Goal: Task Accomplishment & Management: Complete application form

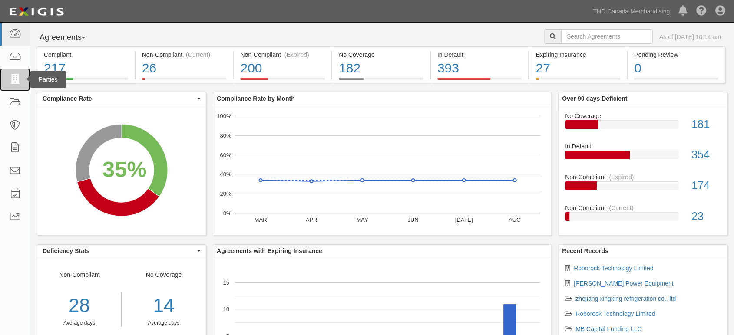
click at [22, 72] on link at bounding box center [15, 79] width 30 height 23
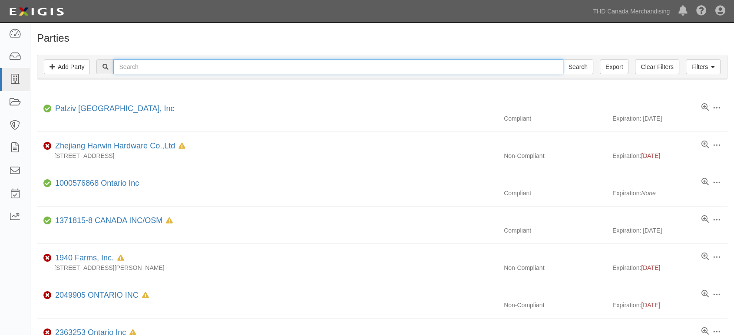
click at [243, 66] on input "text" at bounding box center [337, 66] width 449 height 15
paste input "R"
click at [99, 70] on div "RE Search" at bounding box center [344, 66] width 496 height 15
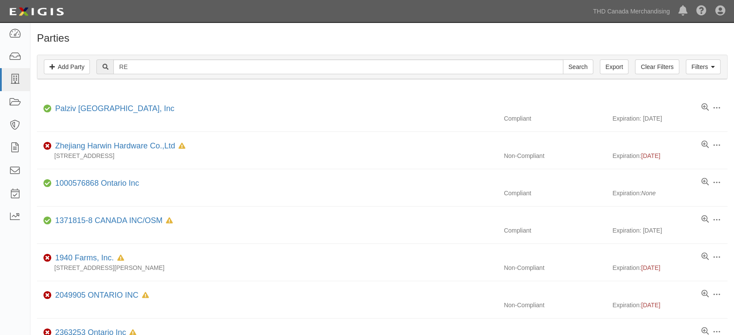
click at [99, 70] on div at bounding box center [104, 66] width 17 height 15
click at [142, 68] on input "RE" at bounding box center [337, 66] width 449 height 15
type input "R"
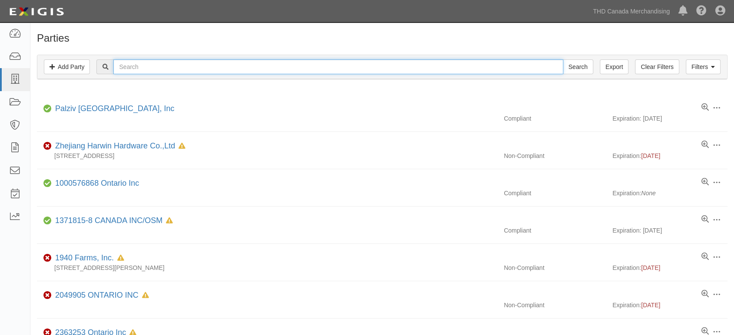
paste input "RE-BLUE TRADING CO.,LIMITED"
type input "RE-BLUE TRADING CO.,LIMITED"
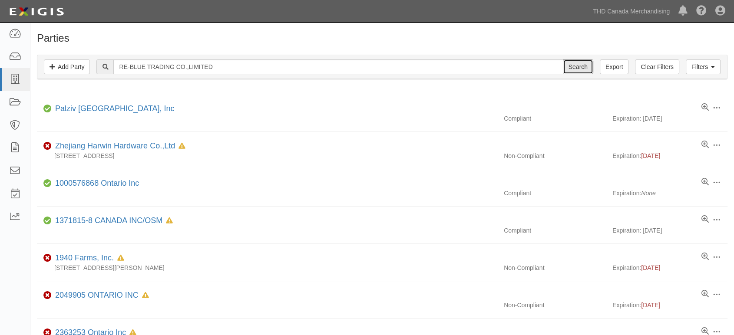
click at [583, 59] on input "Search" at bounding box center [578, 66] width 30 height 15
click at [577, 66] on input "Search" at bounding box center [578, 66] width 30 height 15
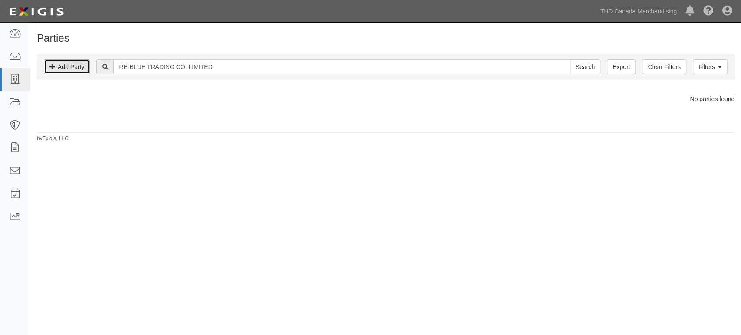
click at [67, 67] on link "Add Party" at bounding box center [67, 66] width 46 height 15
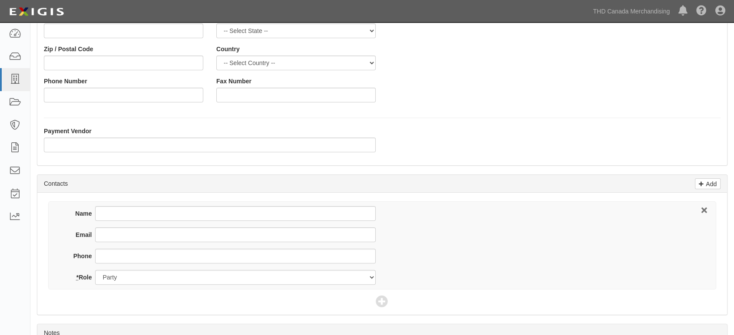
scroll to position [241, 0]
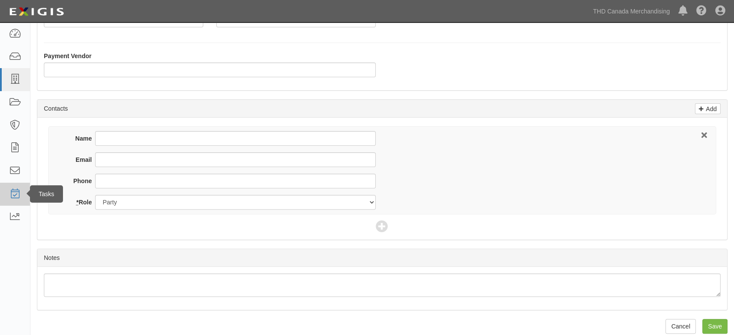
type input "RE-BLUE TRADING CO.,LIMITED"
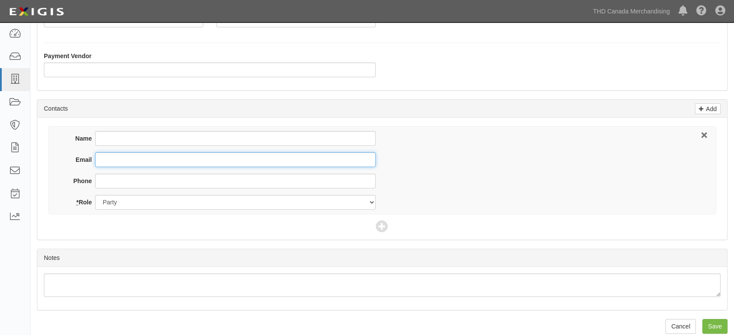
drag, startPoint x: 118, startPoint y: 163, endPoint x: 127, endPoint y: 163, distance: 9.1
click at [118, 163] on input "Email" at bounding box center [235, 159] width 280 height 15
paste input "RE-BLUE TRADING CO.,LIMITED"
type input "RE-BLUE TRADING CO.,LIMITED"
click at [127, 164] on input "Email" at bounding box center [235, 159] width 280 height 15
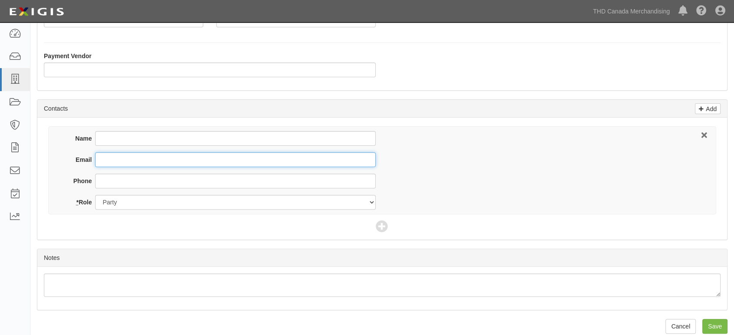
paste input "RE-BLUE TRADING CO.,LIMITED"
type input "RE-BLUE TRADING CO.,LIMITED"
type input "q"
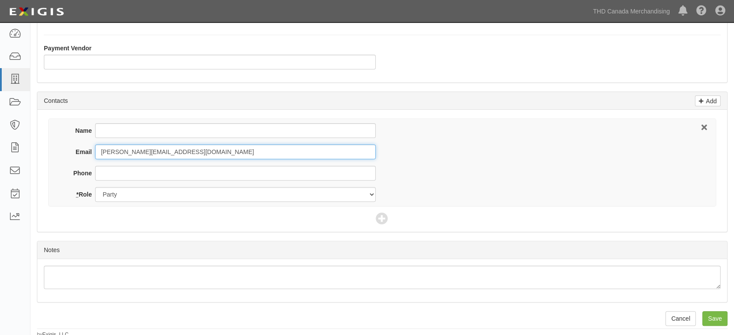
scroll to position [251, 0]
type input "[PERSON_NAME][EMAIL_ADDRESS][DOMAIN_NAME]"
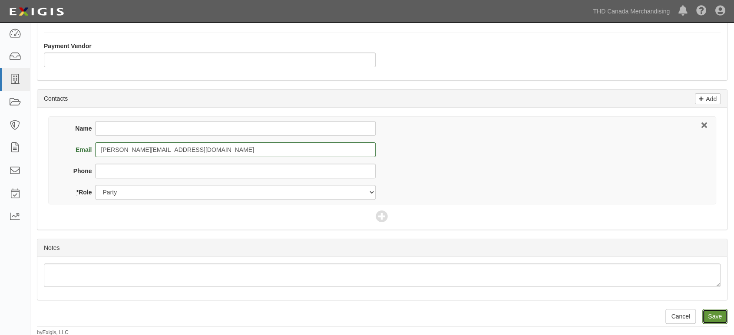
click at [707, 313] on input "Save" at bounding box center [714, 316] width 25 height 15
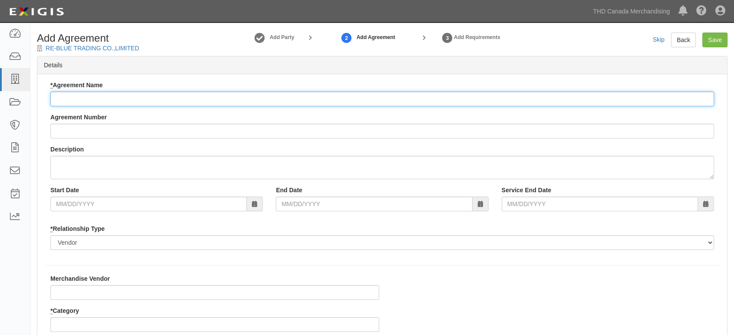
click at [118, 102] on input "* Agreement Name" at bounding box center [381, 99] width 663 height 15
paste input "RE-BLUE TRADING CO.,LIMITED"
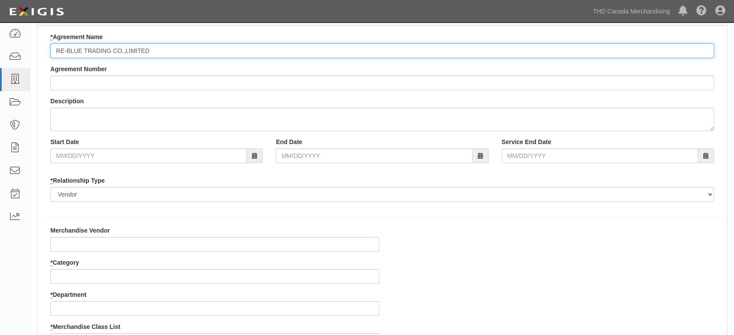
scroll to position [96, 0]
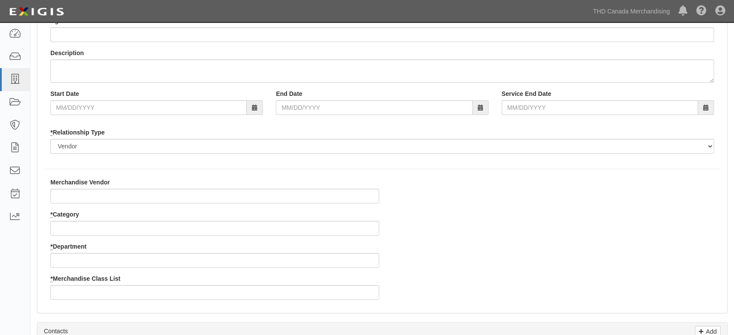
type input "RE-BLUE TRADING CO.,LIMITED"
click at [83, 231] on input "* Category" at bounding box center [214, 228] width 329 height 15
type input "3"
type input "8"
type input "28"
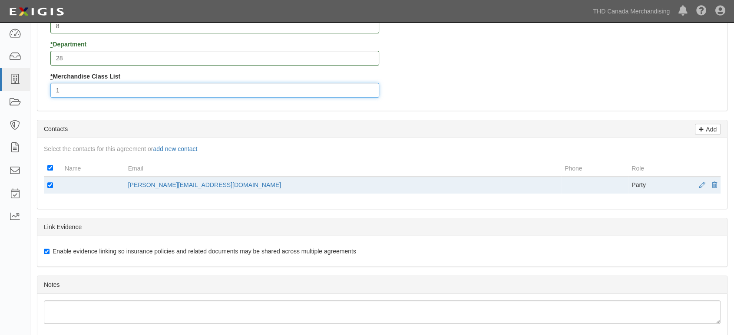
scroll to position [385, 0]
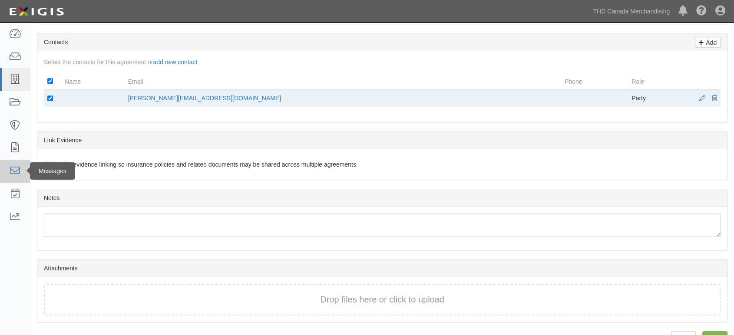
type input "1"
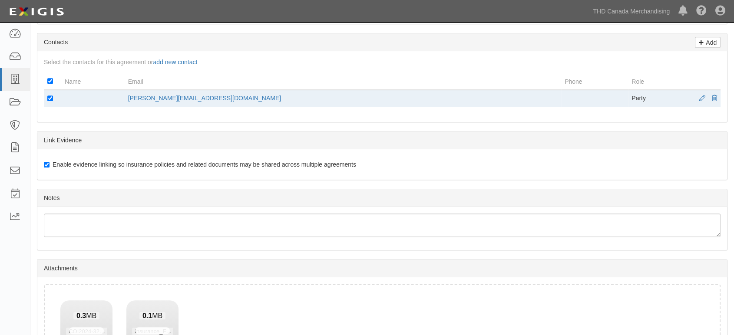
scroll to position [470, 0]
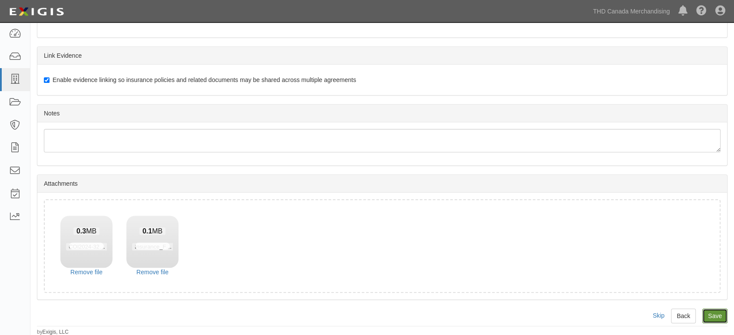
click at [719, 312] on input "Save" at bounding box center [714, 316] width 25 height 15
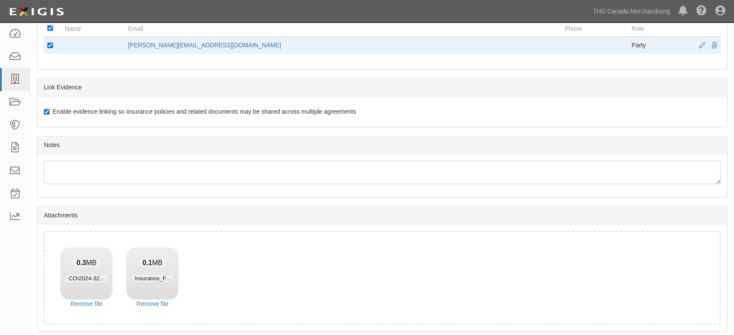
scroll to position [422, 0]
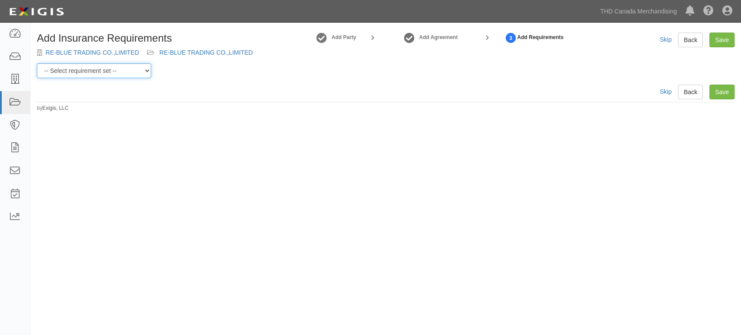
click at [144, 68] on select "-- Select requirement set -- $20M GL (Canadian Supplier) $20M GL (Non-Canadian …" at bounding box center [94, 70] width 114 height 15
select select "37054"
click at [37, 63] on select "-- Select requirement set -- $20M GL (Canadian Supplier) $20M GL (Non-Canadian …" at bounding box center [94, 70] width 114 height 15
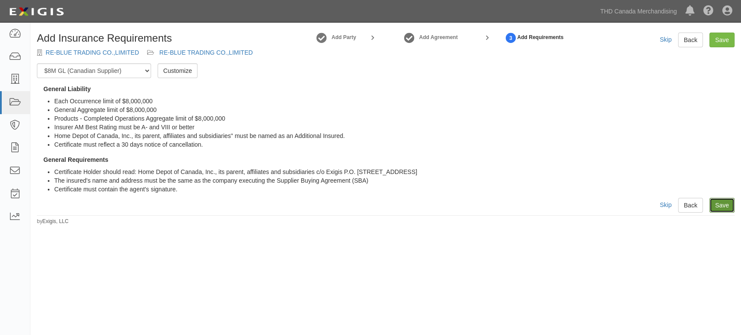
click at [729, 207] on link "Save" at bounding box center [721, 205] width 25 height 15
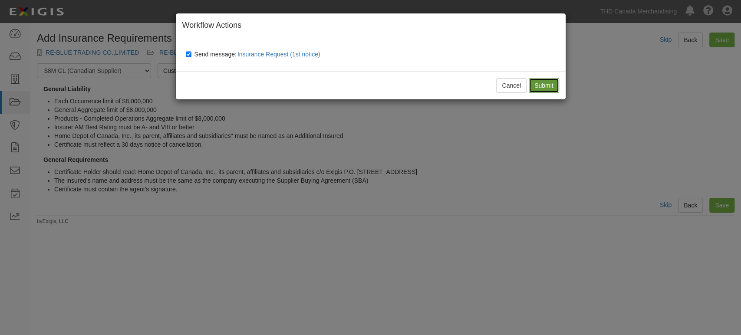
click at [543, 87] on input "Submit" at bounding box center [544, 85] width 30 height 15
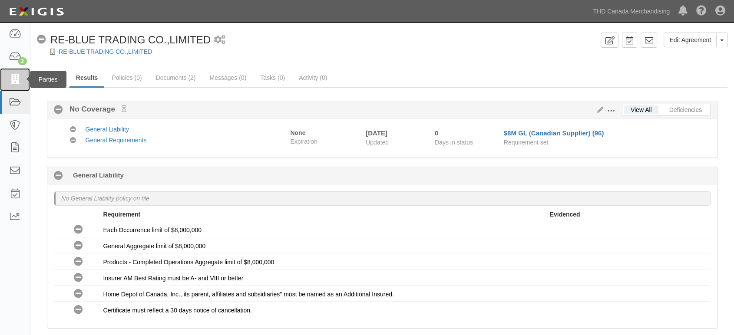
click at [13, 76] on icon at bounding box center [15, 80] width 12 height 10
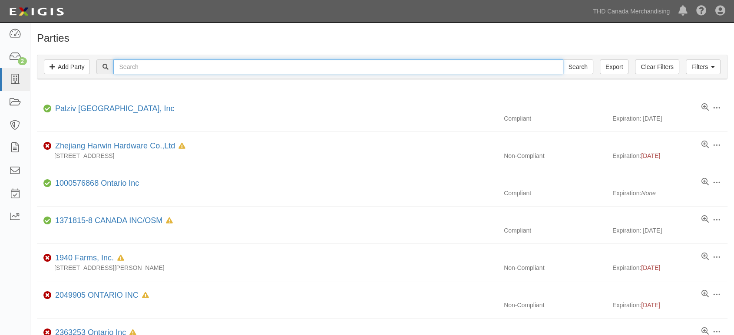
click at [118, 63] on input "text" at bounding box center [337, 66] width 449 height 15
drag, startPoint x: 0, startPoint y: 0, endPoint x: 135, endPoint y: 68, distance: 151.6
click at [135, 68] on input "text" at bounding box center [337, 66] width 449 height 15
paste input "BLUEBELL INTERNATIONAL INC"
type input "BLUEBELL INTERNATIONAL INC"
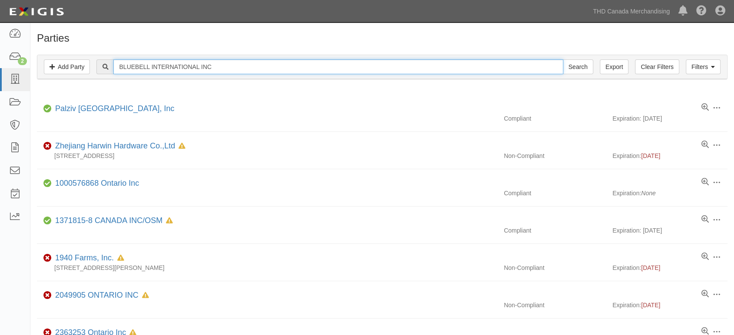
click at [563, 59] on input "Search" at bounding box center [578, 66] width 30 height 15
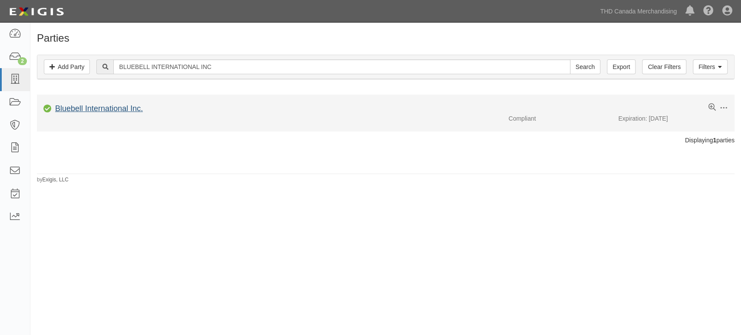
click at [118, 113] on div "Bluebell International Inc." at bounding box center [97, 108] width 91 height 11
click at [119, 109] on link "Bluebell International Inc." at bounding box center [99, 108] width 88 height 9
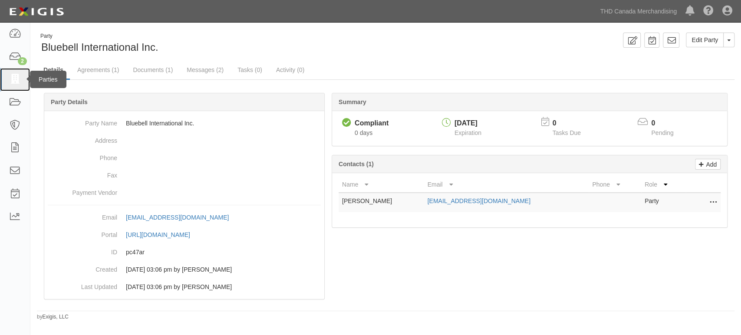
click at [25, 82] on link at bounding box center [15, 79] width 30 height 23
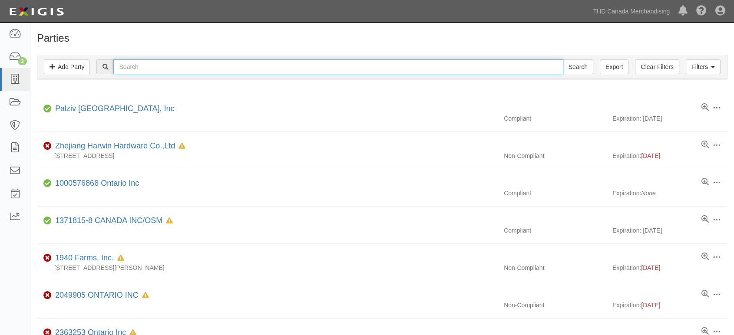
click at [163, 67] on input "text" at bounding box center [337, 66] width 449 height 15
paste input "BLUEBELL INTERNATIONAL INC"
type input "BLUEBELL INTERNATIONAL INC"
paste input "1. Hangzhou Greatstar Industrial Co., Ltd"
click at [128, 69] on input "1. Hangzhou Greatstar Industrial Co., Ltd" at bounding box center [337, 66] width 449 height 15
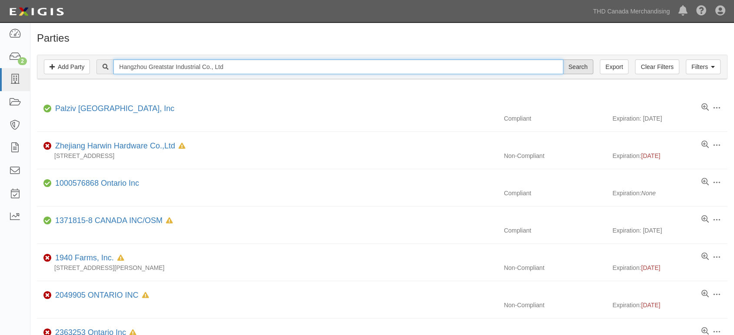
type input "Hangzhou Greatstar Industrial Co., Ltd"
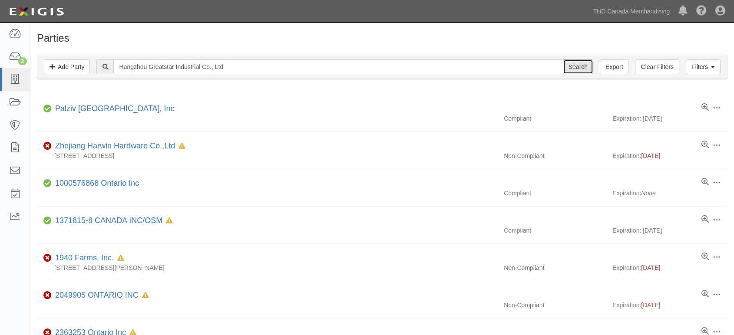
click at [572, 68] on input "Search" at bounding box center [578, 66] width 30 height 15
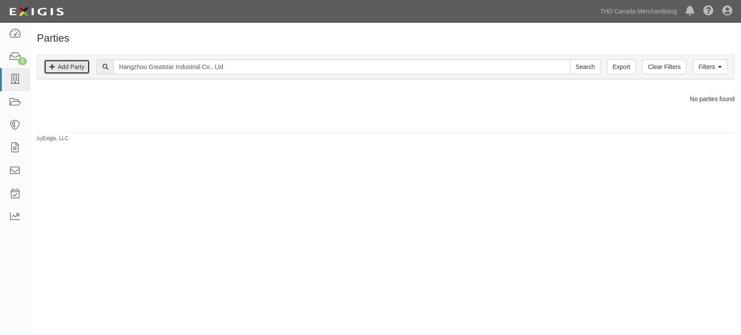
click at [83, 71] on link "Add Party" at bounding box center [67, 66] width 46 height 15
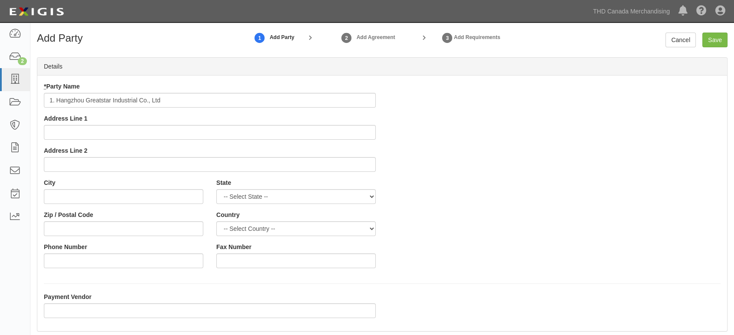
click at [56, 97] on input "1. Hangzhou Greatstar Industrial Co., Ltd" at bounding box center [210, 100] width 332 height 15
type input "Hangzhou Greatstar Industrial Co., Ltd"
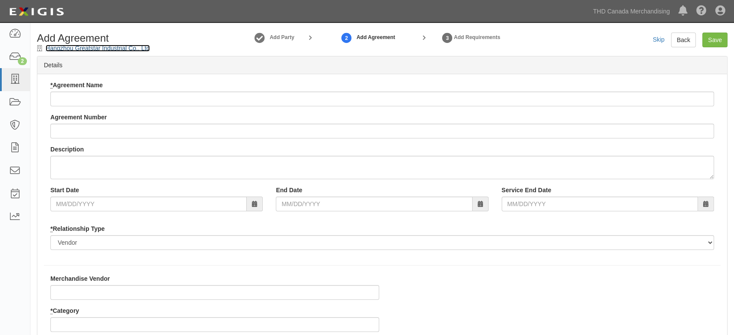
click at [129, 48] on link "Hangzhou Greatstar Industrial Co., Ltd" at bounding box center [98, 48] width 104 height 7
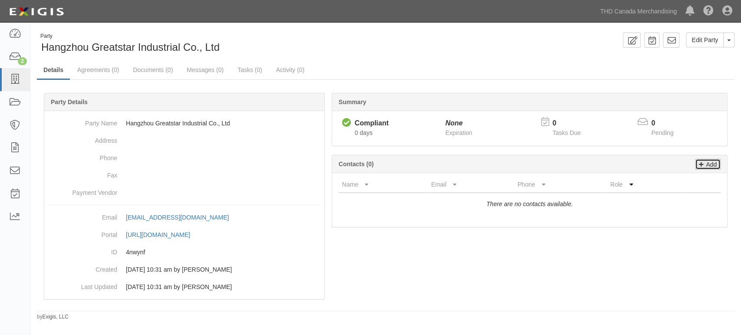
click at [713, 165] on p "Add" at bounding box center [710, 164] width 13 height 10
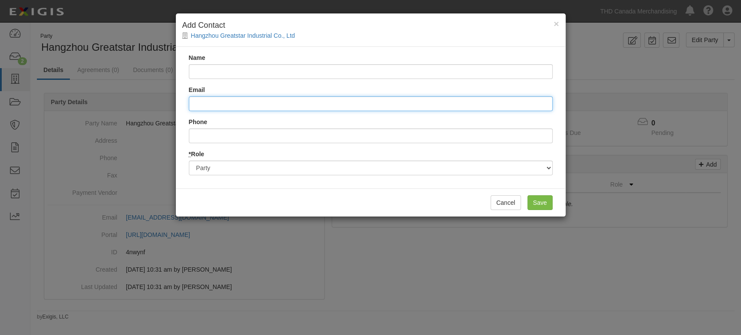
click at [204, 109] on input "Email" at bounding box center [371, 103] width 364 height 15
click at [334, 104] on input "Email" at bounding box center [371, 103] width 364 height 15
paste input "[EMAIL_ADDRESS][DOMAIN_NAME]"
drag, startPoint x: 194, startPoint y: 105, endPoint x: 213, endPoint y: 107, distance: 18.8
click at [194, 105] on input "[EMAIL_ADDRESS][DOMAIN_NAME]" at bounding box center [371, 103] width 364 height 15
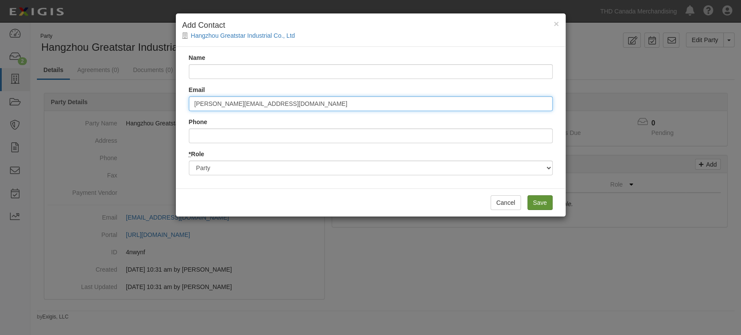
type input "[PERSON_NAME][EMAIL_ADDRESS][DOMAIN_NAME]"
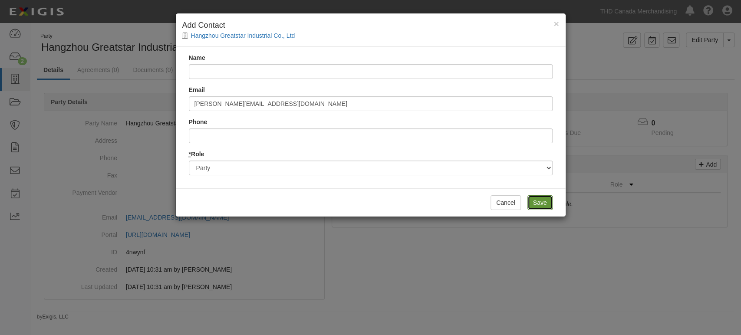
click at [541, 201] on input "Save" at bounding box center [539, 202] width 25 height 15
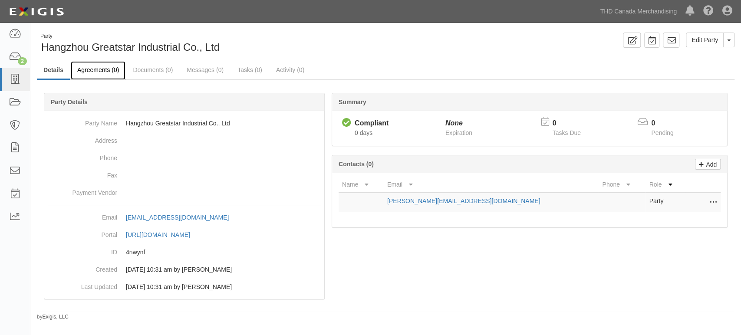
click at [117, 69] on link "Agreements (0)" at bounding box center [98, 70] width 55 height 19
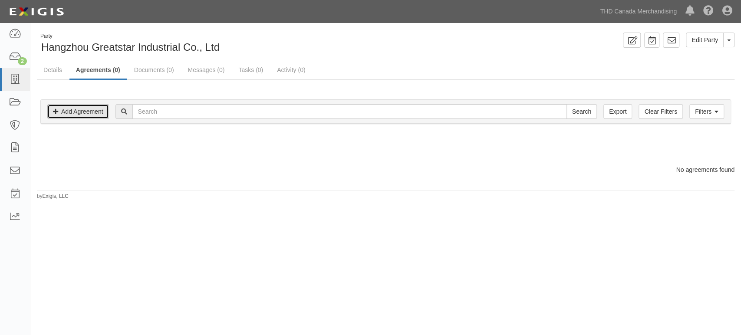
click at [97, 109] on link "Add Agreement" at bounding box center [78, 111] width 62 height 15
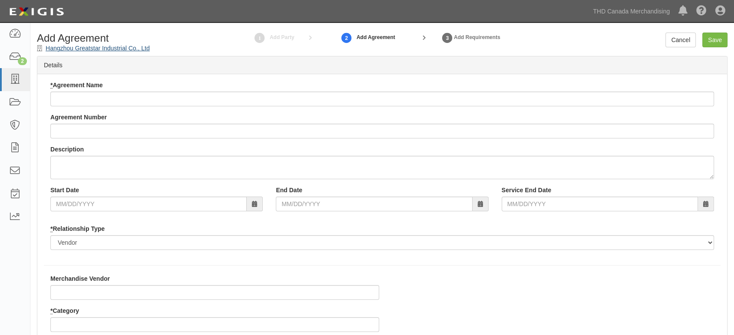
drag, startPoint x: 158, startPoint y: 48, endPoint x: 143, endPoint y: 48, distance: 14.8
click at [153, 48] on div "Add Agreement Hangzhou Greatstar Industrial Co., Ltd" at bounding box center [118, 43] width 176 height 20
drag, startPoint x: 155, startPoint y: 47, endPoint x: 38, endPoint y: 46, distance: 116.3
click at [38, 46] on div "Add Agreement Hangzhou Greatstar Industrial Co., Ltd" at bounding box center [118, 43] width 176 height 20
copy div "Hangzhou Greatstar Industrial Co., Ltd"
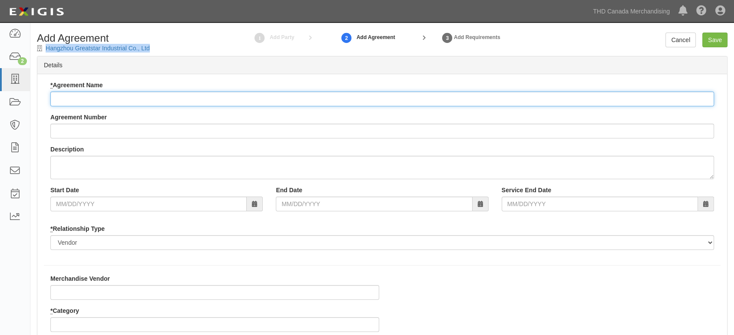
click at [111, 99] on input "* Agreement Name" at bounding box center [381, 99] width 663 height 15
paste input "Hangzhou Greatstar Industrial Co., Ltd"
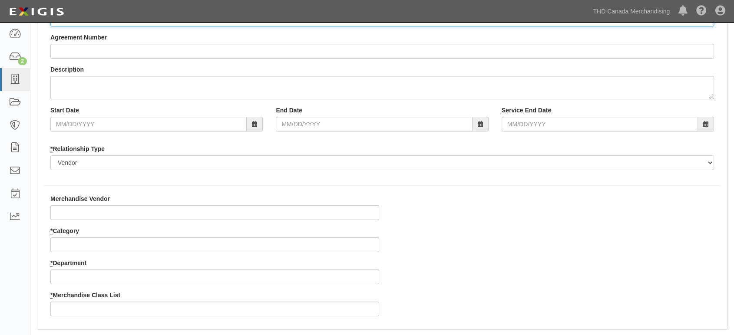
scroll to position [96, 0]
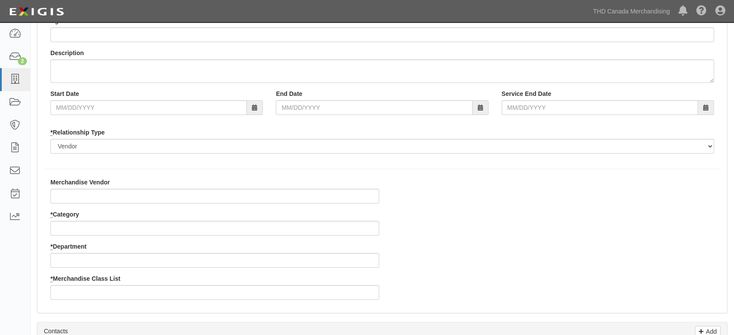
type input "Hangzhou Greatstar Industrial Co., Ltd"
click at [76, 231] on input "* Category" at bounding box center [214, 228] width 329 height 15
click at [79, 224] on input "* Category" at bounding box center [214, 228] width 329 height 15
type input "8"
type input "25"
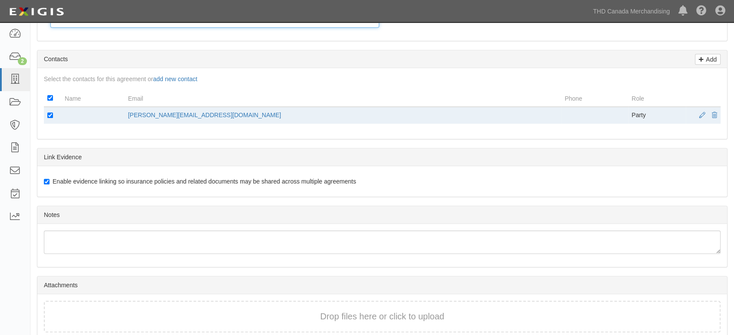
scroll to position [385, 0]
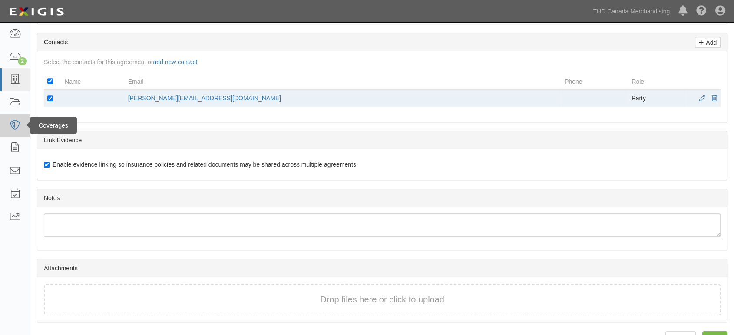
type input "1"
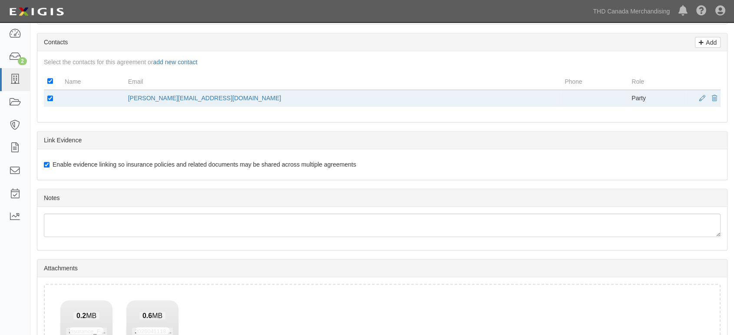
scroll to position [470, 0]
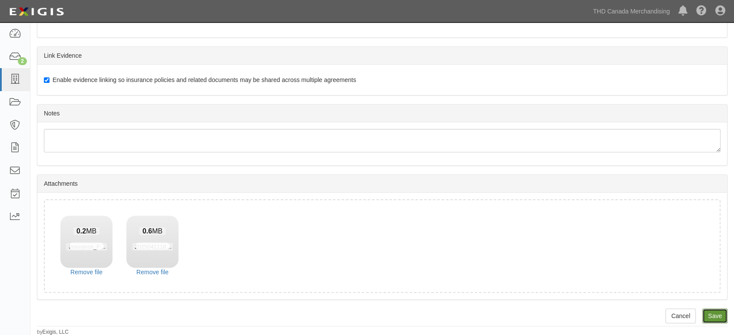
click at [716, 313] on input "Save" at bounding box center [714, 316] width 25 height 15
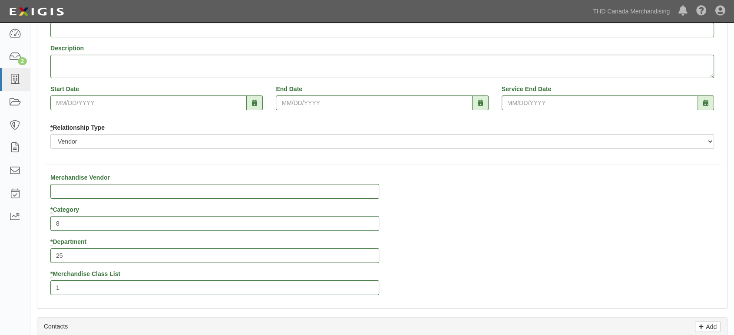
scroll to position [0, 0]
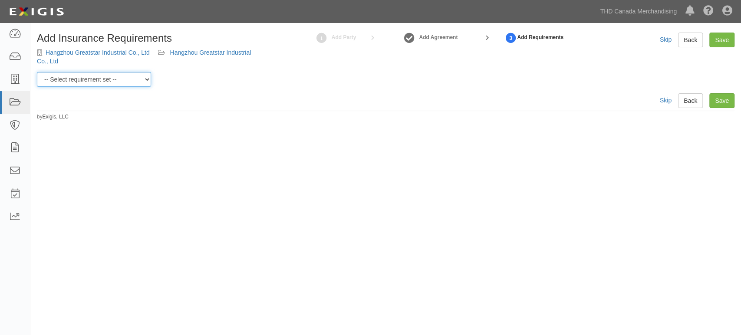
click at [142, 77] on select "-- Select requirement set -- $20M GL (Canadian Supplier) $20M GL (Non-Canadian …" at bounding box center [94, 79] width 114 height 15
select select "37050"
click at [37, 72] on select "-- Select requirement set -- $20M GL (Canadian Supplier) $20M GL (Non-Canadian …" at bounding box center [94, 79] width 114 height 15
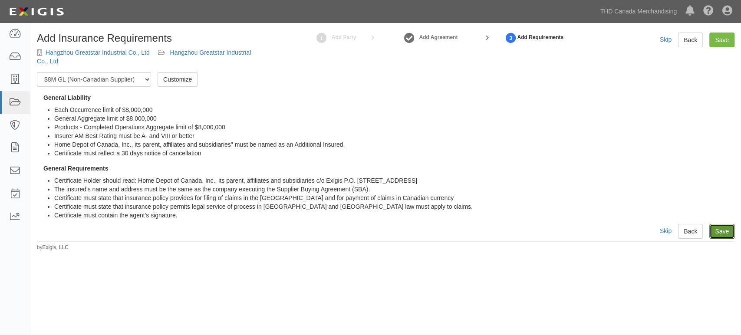
drag, startPoint x: 731, startPoint y: 228, endPoint x: 711, endPoint y: 227, distance: 20.0
click at [731, 228] on link "Save" at bounding box center [721, 231] width 25 height 15
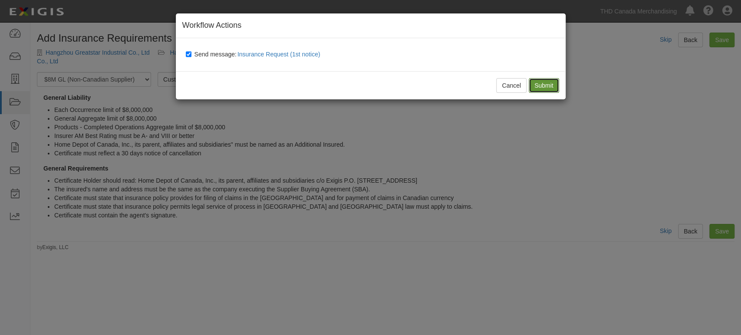
click at [537, 89] on input "Submit" at bounding box center [544, 85] width 30 height 15
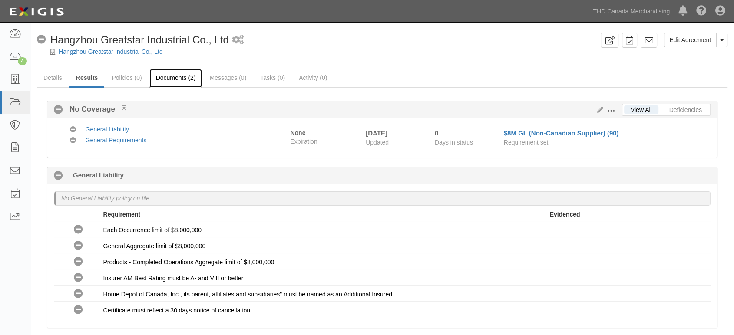
drag, startPoint x: 187, startPoint y: 83, endPoint x: 196, endPoint y: 83, distance: 9.5
click at [187, 83] on link "Documents (2)" at bounding box center [175, 78] width 53 height 19
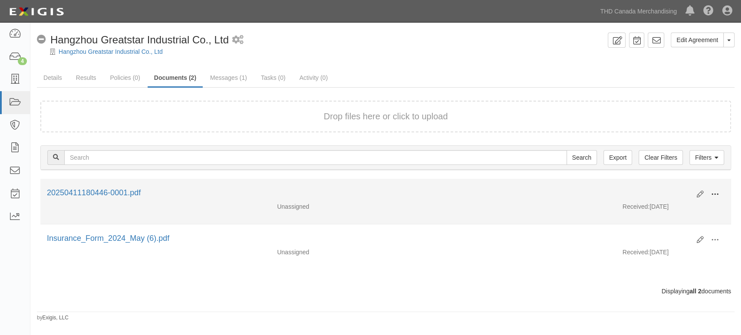
click at [717, 195] on span at bounding box center [715, 195] width 8 height 8
click at [659, 190] on link "Edit" at bounding box center [672, 191] width 69 height 16
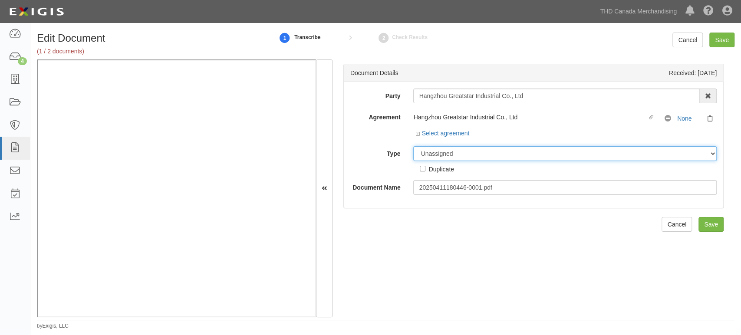
click at [486, 156] on select "Unassigned Binder Cancellation Notice Certificate Contract Endorsement Insuranc…" at bounding box center [564, 153] width 303 height 15
select select "CertificateDetail"
click at [413, 146] on select "Unassigned Binder Cancellation Notice Certificate Contract Endorsement Insuranc…" at bounding box center [564, 153] width 303 height 15
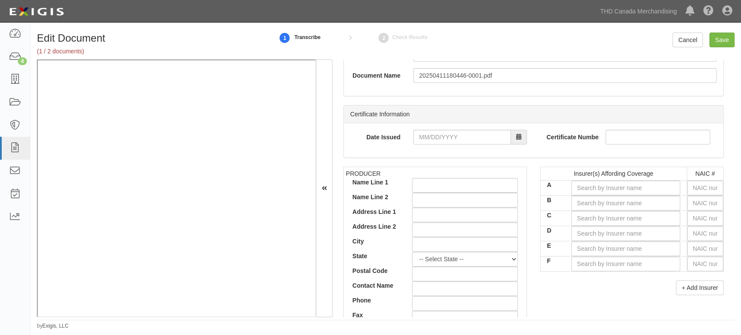
scroll to position [145, 0]
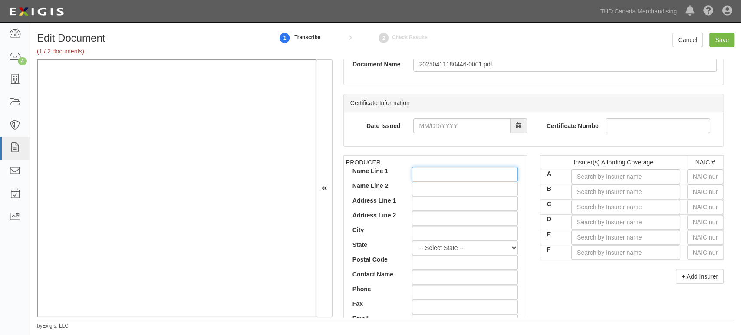
click at [439, 169] on input "Name Line 1" at bounding box center [465, 174] width 106 height 15
paste input "Aon-COFCO Insurance Brokers Co., Ltd."
type input "Aon-COFCO Insurance Brokers Co., Ltd."
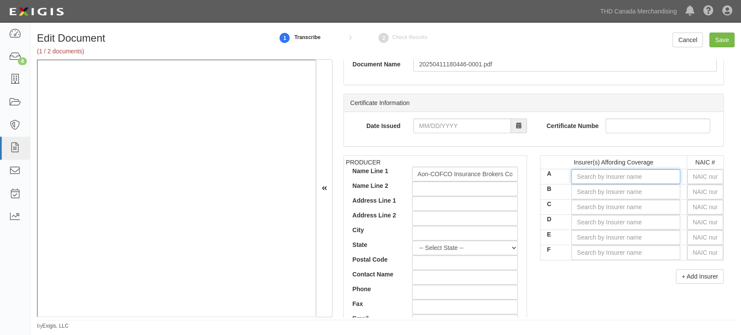
click at [590, 174] on input "A" at bounding box center [625, 176] width 109 height 15
type input "h"
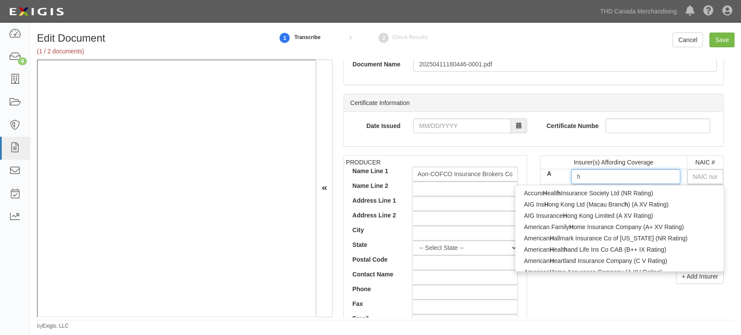
type input "[PERSON_NAME] Excess Insurance Company (A+ XV Rating)"
type input "hu"
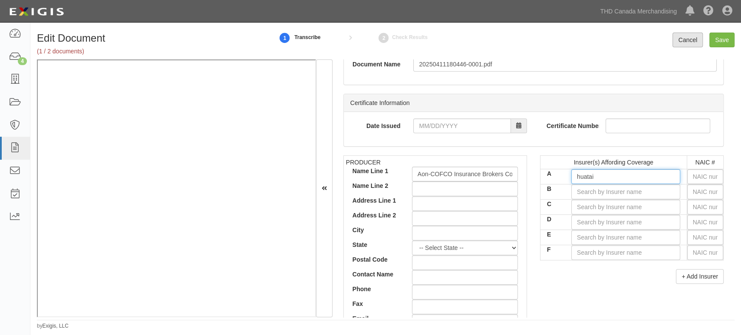
type input "huatai"
click at [676, 43] on link "Cancel" at bounding box center [687, 40] width 30 height 15
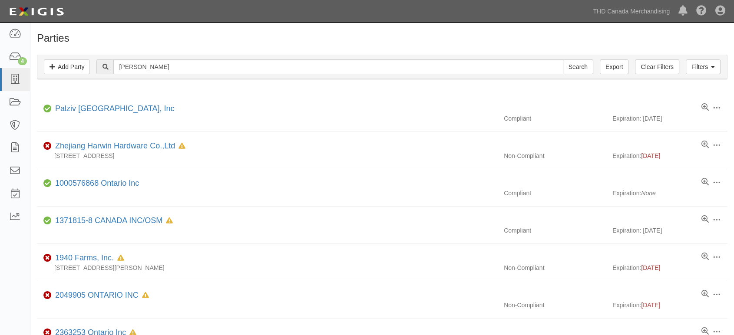
type input "rothenber"
click at [563, 59] on input "Search" at bounding box center [578, 66] width 30 height 15
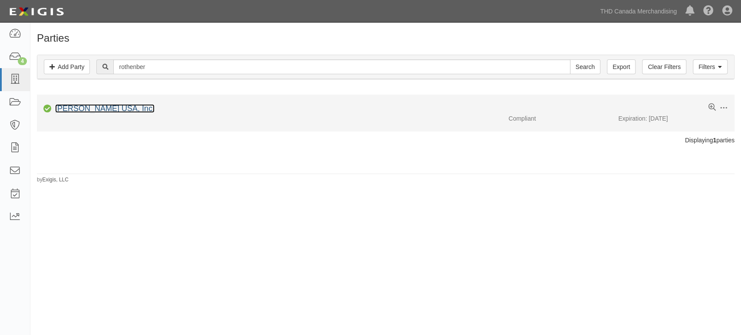
click at [127, 107] on link "Rothenberger USA, Inc." at bounding box center [104, 108] width 99 height 9
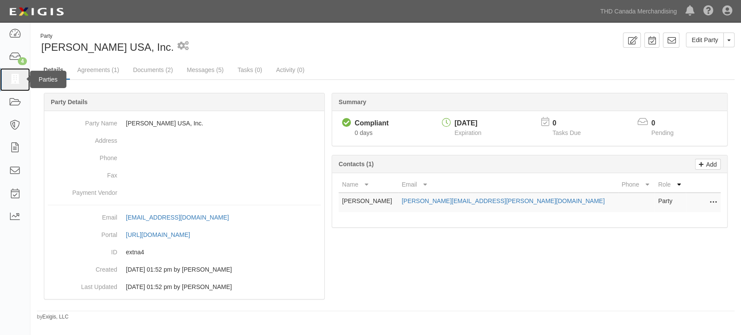
click at [22, 85] on link at bounding box center [15, 79] width 30 height 23
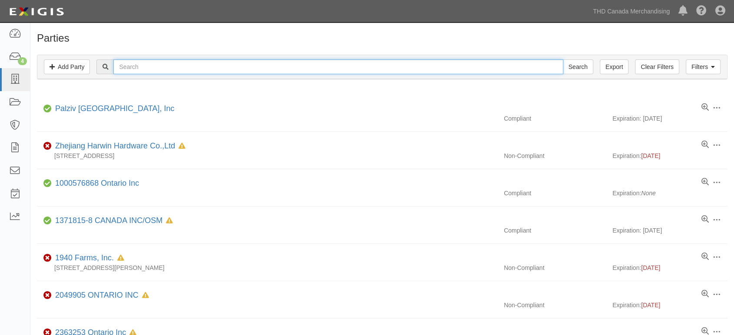
click at [144, 72] on input "text" at bounding box center [337, 66] width 449 height 15
type input "pygar"
click at [563, 59] on input "Search" at bounding box center [578, 66] width 30 height 15
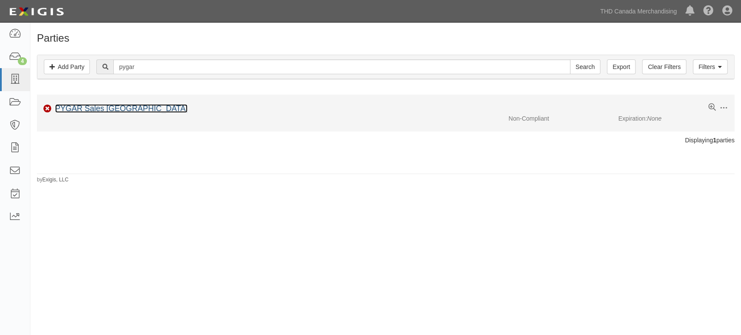
click at [94, 107] on link "PYGAR Sales [GEOGRAPHIC_DATA]" at bounding box center [121, 108] width 132 height 9
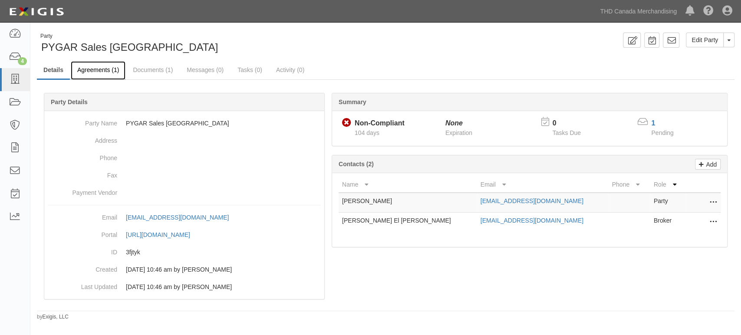
click at [96, 69] on link "Agreements (1)" at bounding box center [98, 70] width 55 height 19
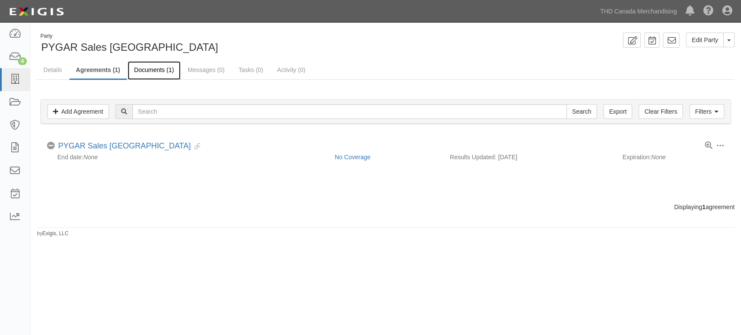
click at [167, 67] on link "Documents (1)" at bounding box center [154, 70] width 53 height 19
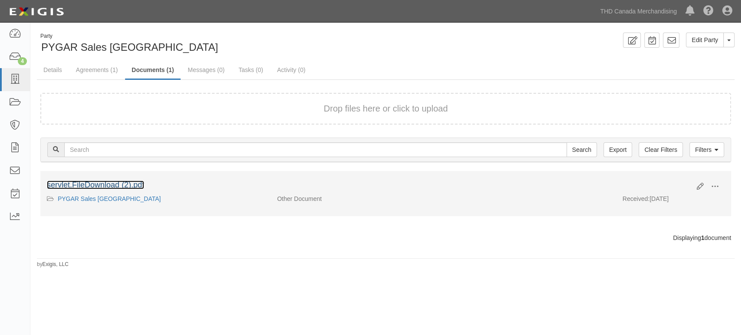
click at [134, 181] on link "servlet.FileDownload (2).pdf" at bounding box center [95, 185] width 97 height 9
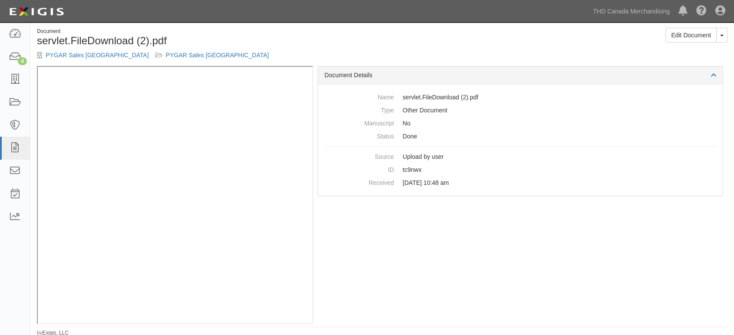
scroll to position [6, 0]
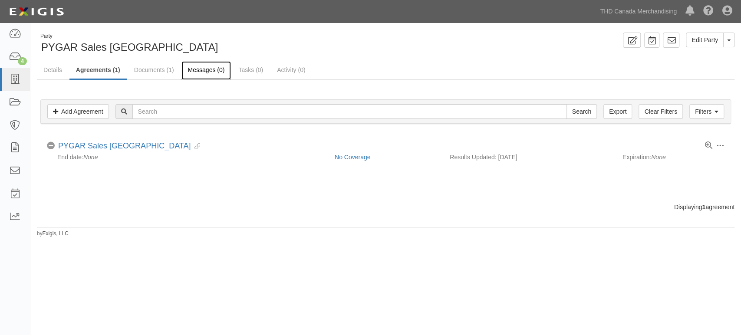
click at [205, 68] on link "Messages (0)" at bounding box center [206, 70] width 50 height 19
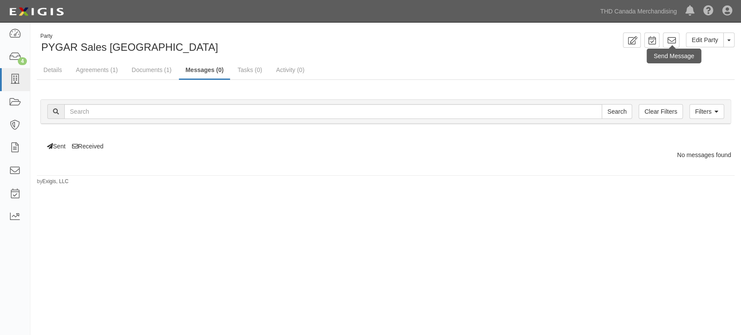
click at [671, 49] on div "Send Message" at bounding box center [674, 56] width 54 height 15
click at [405, 64] on ul "Details Agreements (1) Documents (1) Messages (0) Tasks (0) Activity (0)" at bounding box center [386, 70] width 698 height 19
click at [663, 38] on div "Edit Party Toggle Party Dropdown View Audit Trail Archive Party Send Message Ad…" at bounding box center [563, 40] width 355 height 15
click at [633, 38] on icon at bounding box center [632, 40] width 10 height 8
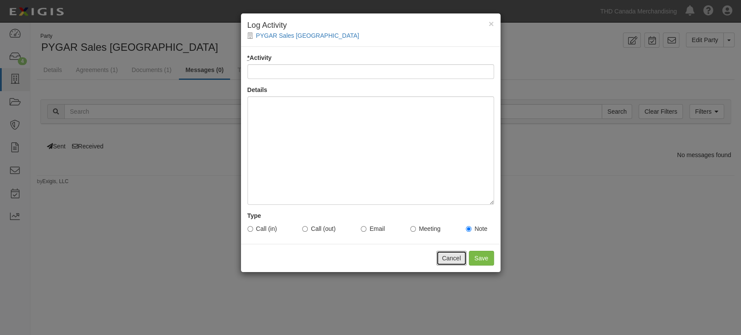
click at [454, 256] on button "Cancel" at bounding box center [451, 258] width 30 height 15
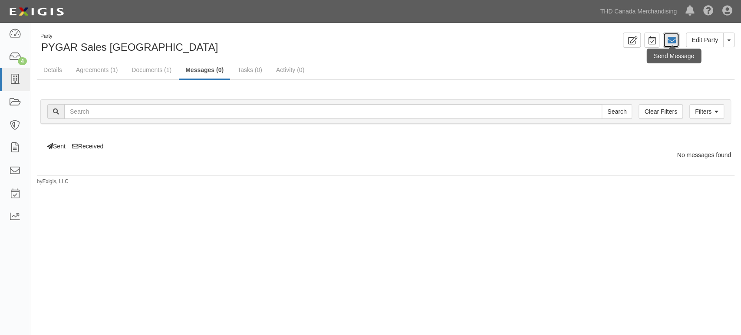
click at [677, 43] on link at bounding box center [671, 40] width 16 height 15
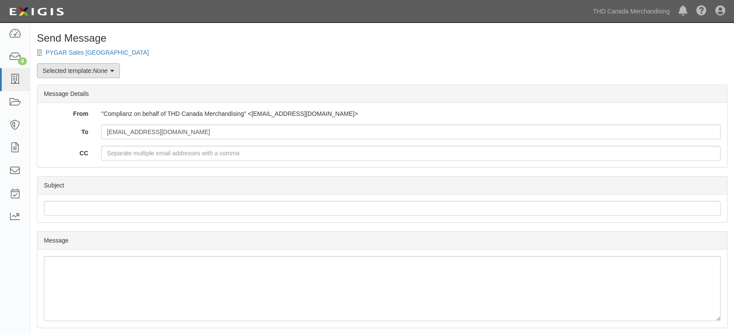
click at [85, 71] on link "Selected template: None" at bounding box center [78, 70] width 83 height 15
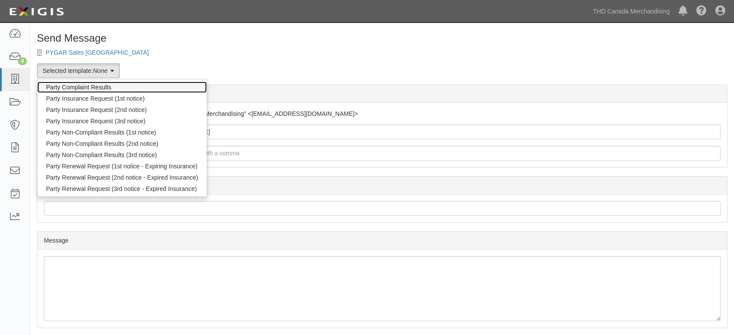
click at [91, 86] on link "Party Complaint Results" at bounding box center [121, 87] width 169 height 11
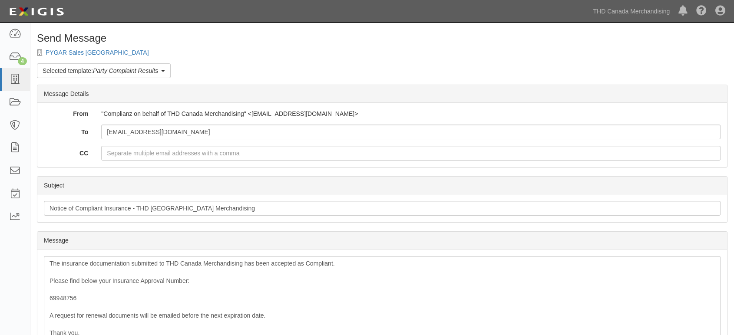
click at [136, 79] on div "Send Message PYGAR Sales [GEOGRAPHIC_DATA] Selected template: Party Complaint R…" at bounding box center [381, 261] width 703 height 457
click at [139, 75] on link "Selected template: Party Complaint Results" at bounding box center [104, 70] width 134 height 15
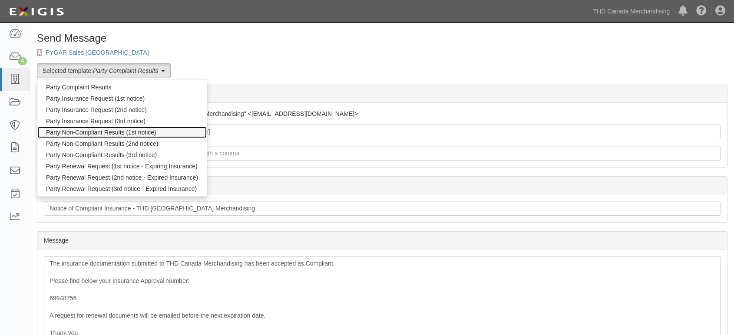
click at [107, 131] on link "Party Non-Compliant Results (1st notice)" at bounding box center [121, 132] width 169 height 11
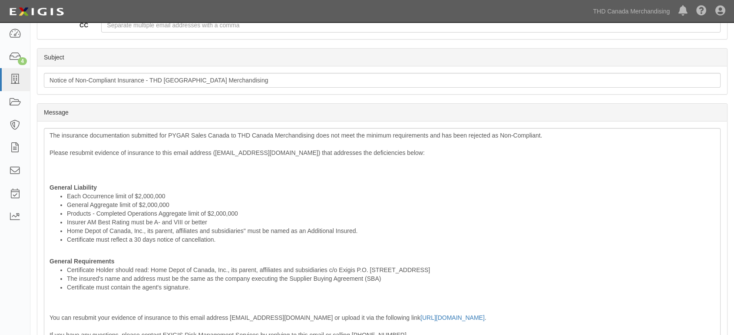
scroll to position [145, 0]
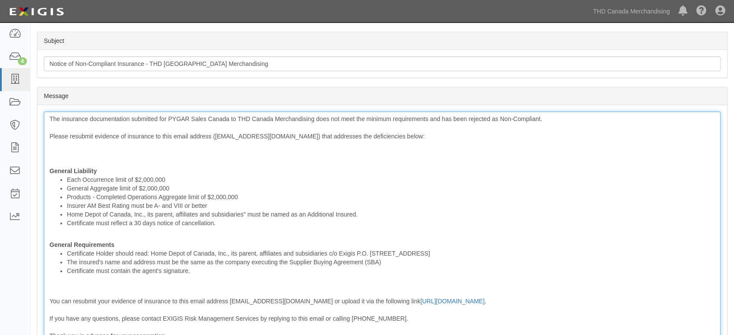
click at [51, 118] on div "The insurance documentation submitted for PYGAR Sales Canada to THD Canada Merc…" at bounding box center [382, 241] width 676 height 258
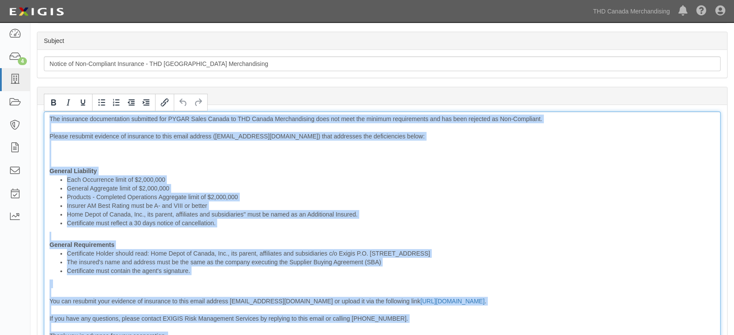
scroll to position [292, 0]
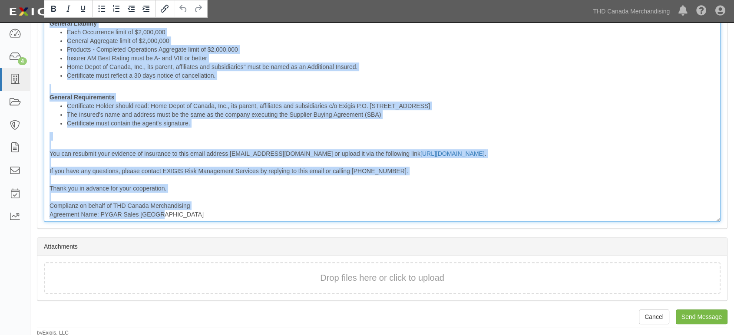
drag, startPoint x: 51, startPoint y: 118, endPoint x: 181, endPoint y: 212, distance: 160.7
click at [181, 212] on div "The insurance documentation submitted for PYGAR Sales Canada to THD Canada Merc…" at bounding box center [382, 93] width 676 height 258
copy div "The insurance documentation submitted for PYGAR Sales Canada to THD Canada Merc…"
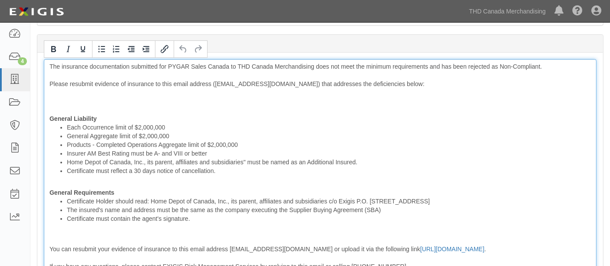
scroll to position [194, 0]
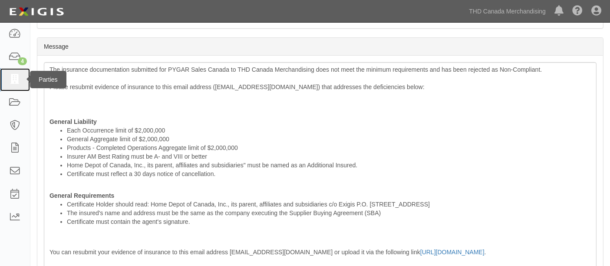
click at [15, 81] on icon at bounding box center [15, 80] width 12 height 10
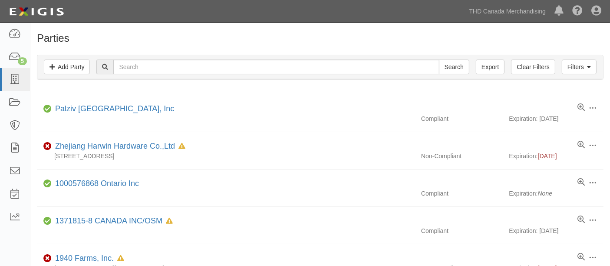
click at [9, 81] on icon at bounding box center [15, 80] width 12 height 10
click at [7, 81] on link at bounding box center [15, 79] width 30 height 23
click at [226, 38] on h1 "Parties" at bounding box center [320, 38] width 566 height 11
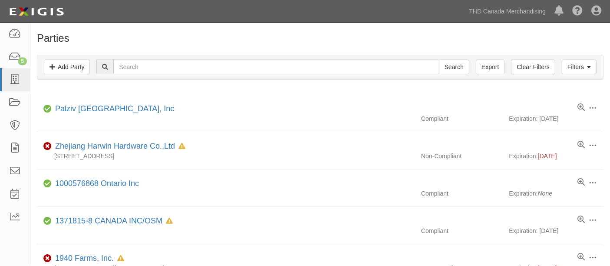
click at [226, 38] on h1 "Parties" at bounding box center [320, 38] width 566 height 11
drag, startPoint x: 224, startPoint y: 39, endPoint x: 210, endPoint y: 36, distance: 14.3
click at [210, 36] on h1 "Parties" at bounding box center [320, 38] width 566 height 11
